Goal: Task Accomplishment & Management: Manage account settings

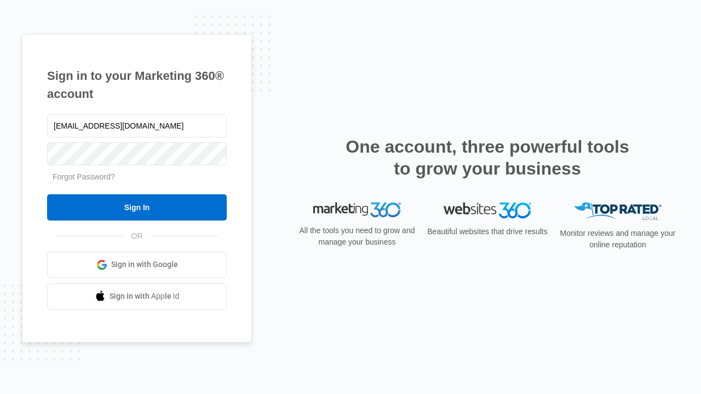
type input "[EMAIL_ADDRESS][DOMAIN_NAME]"
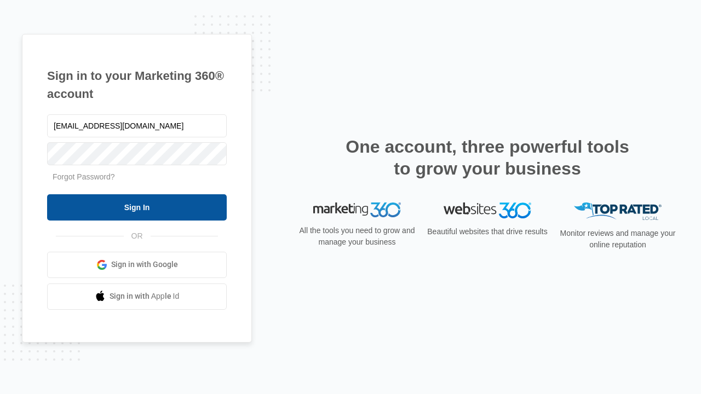
click at [137, 207] on input "Sign In" at bounding box center [137, 207] width 180 height 26
